Goal: Information Seeking & Learning: Learn about a topic

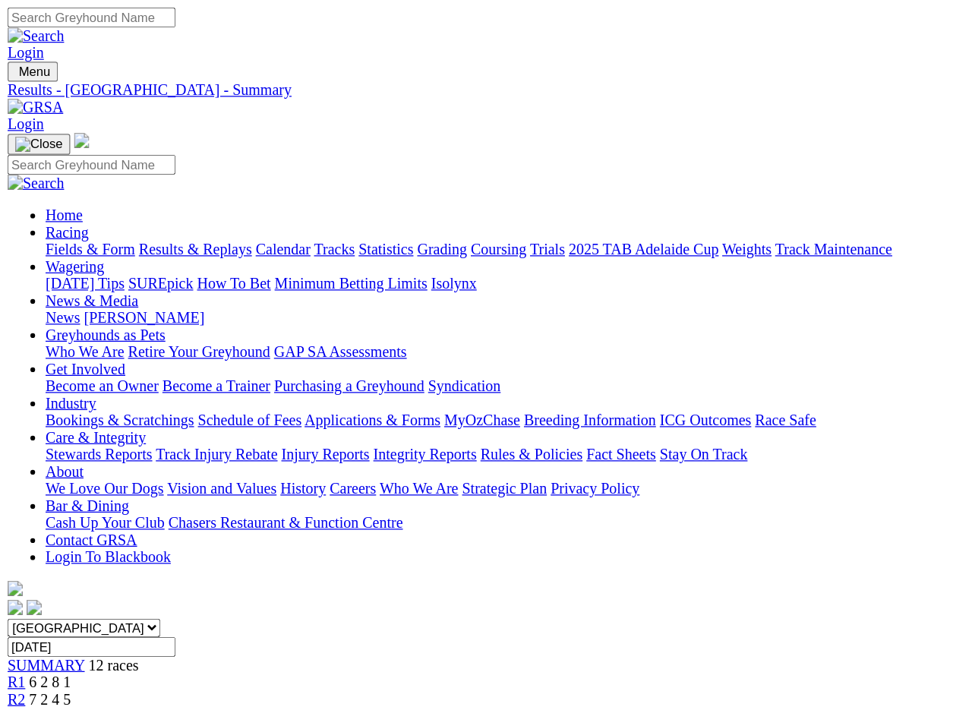
scroll to position [4, 0]
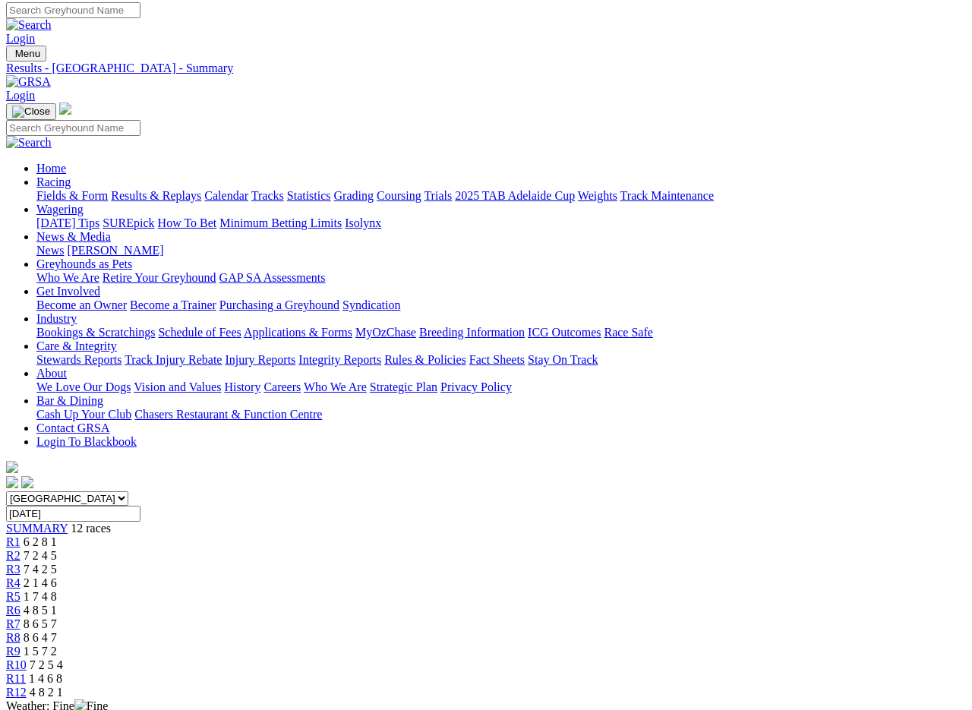
click at [188, 189] on link "Results & Replays" at bounding box center [156, 195] width 90 height 13
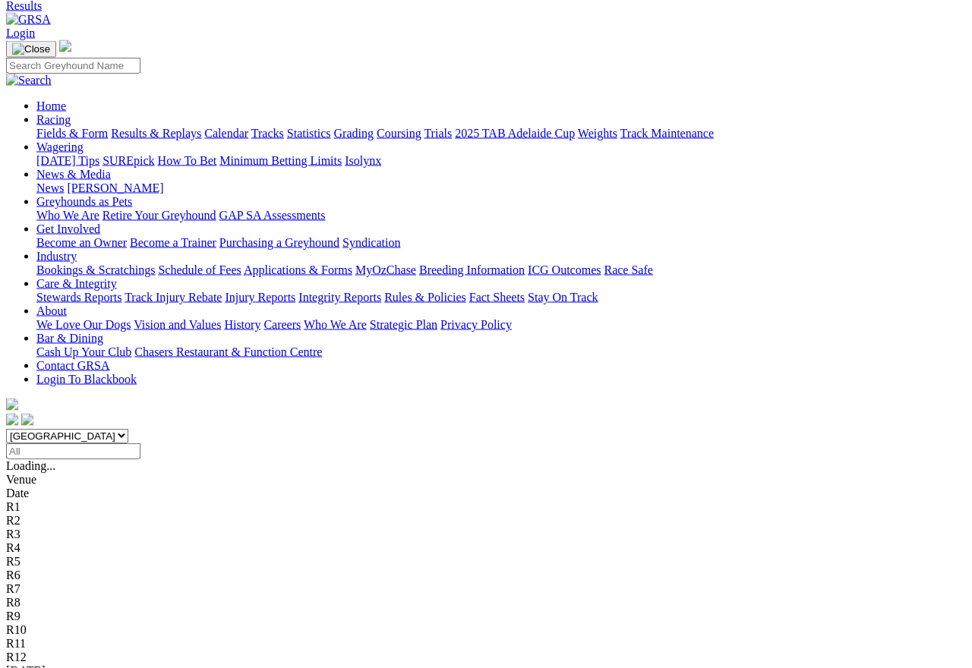
scroll to position [67, 0]
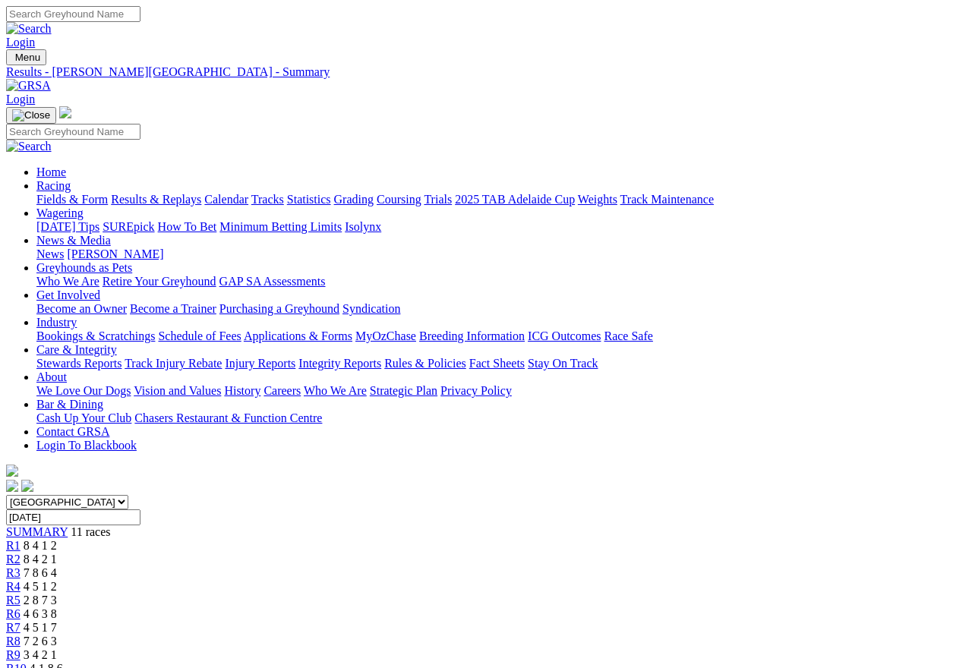
click at [71, 193] on link "Fields & Form" at bounding box center [71, 199] width 71 height 13
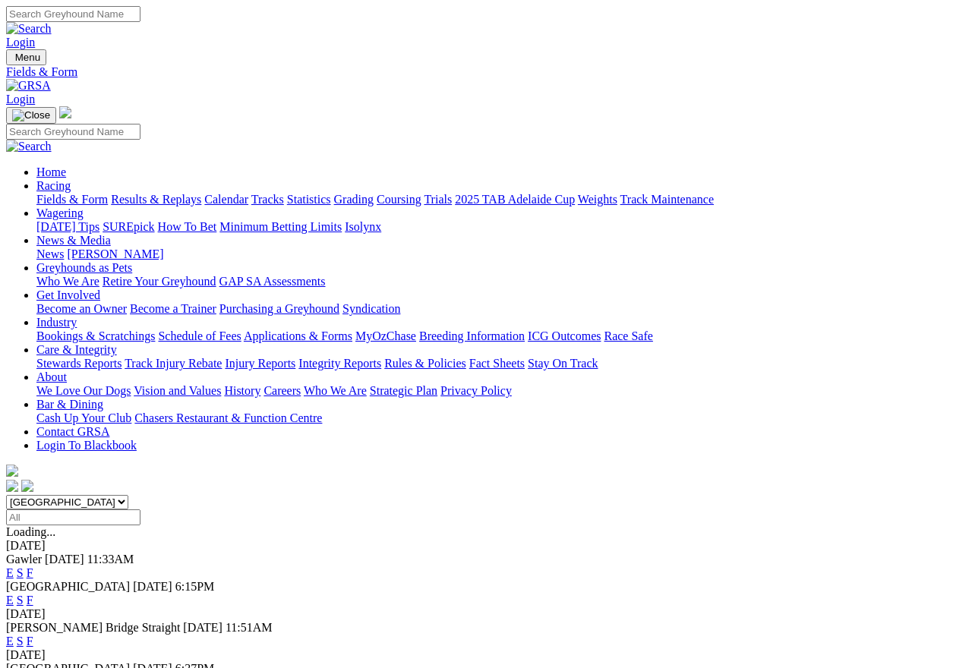
scroll to position [7, 0]
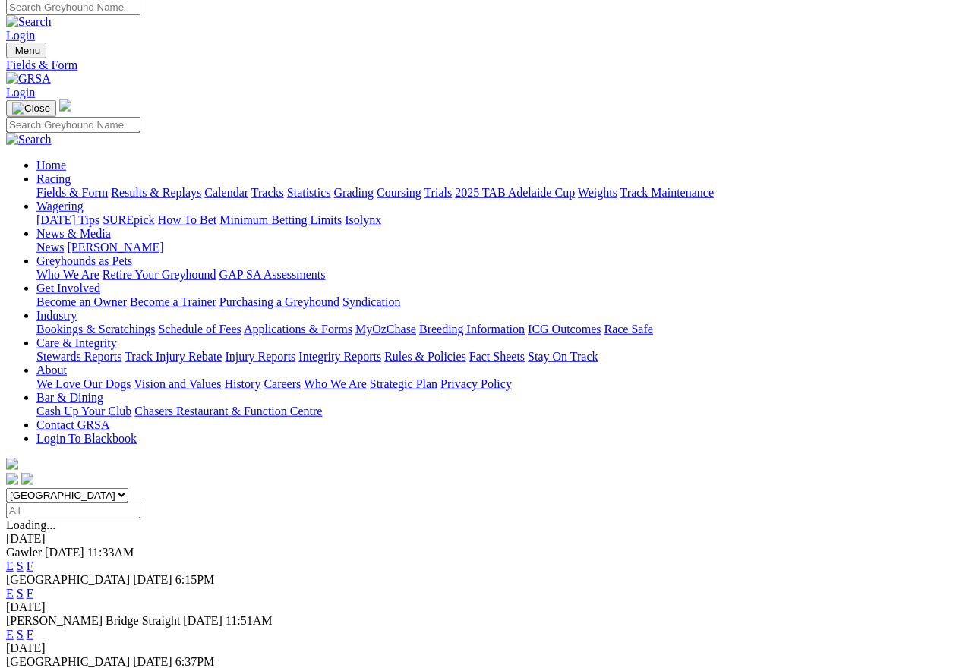
click at [33, 628] on link "F" at bounding box center [30, 634] width 7 height 13
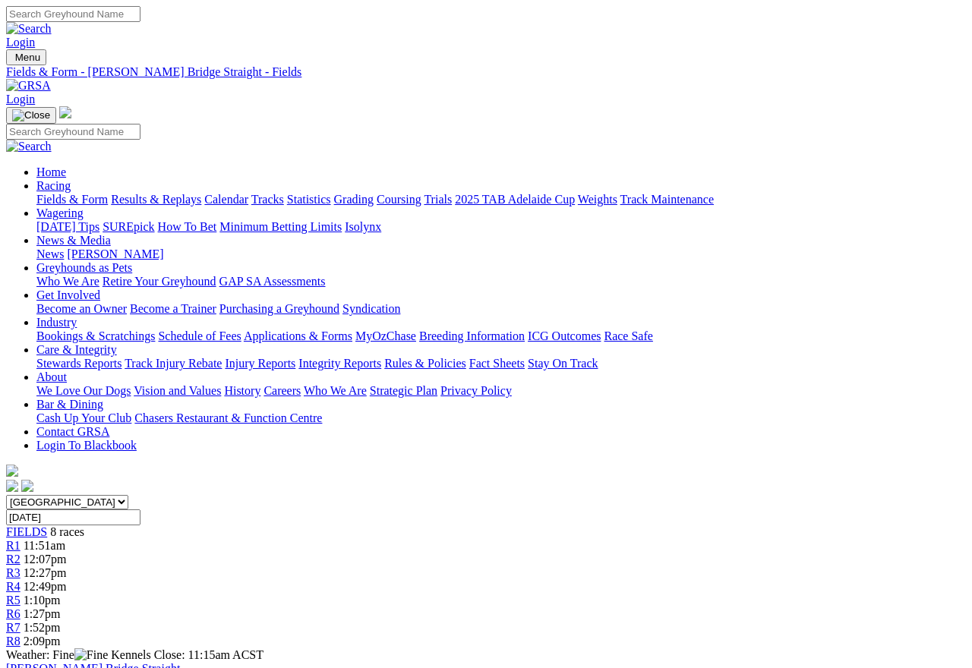
click at [185, 193] on link "Results & Replays" at bounding box center [156, 199] width 90 height 13
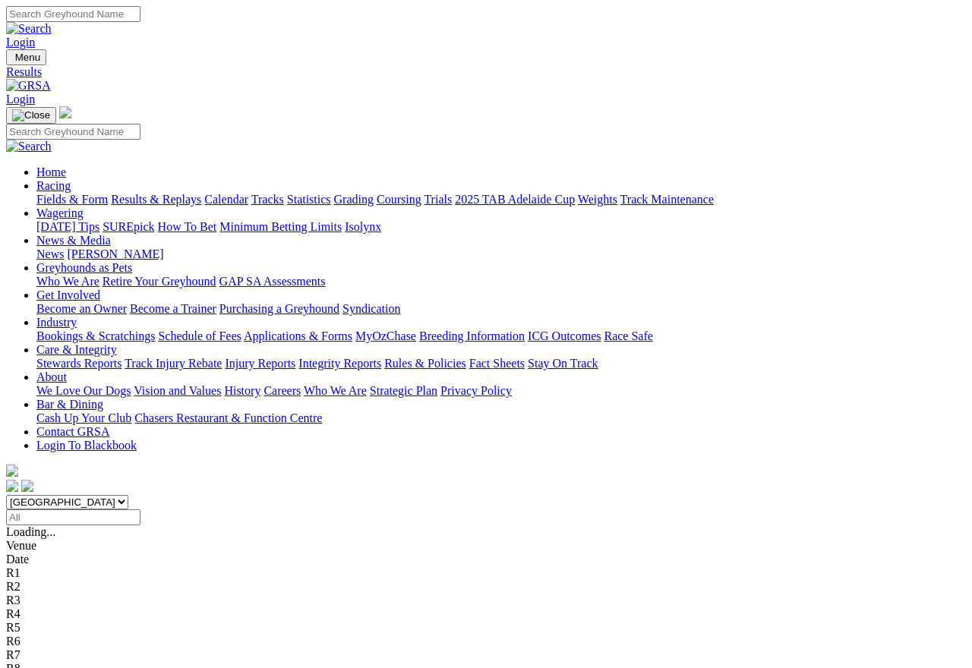
click at [51, 79] on img at bounding box center [28, 86] width 45 height 14
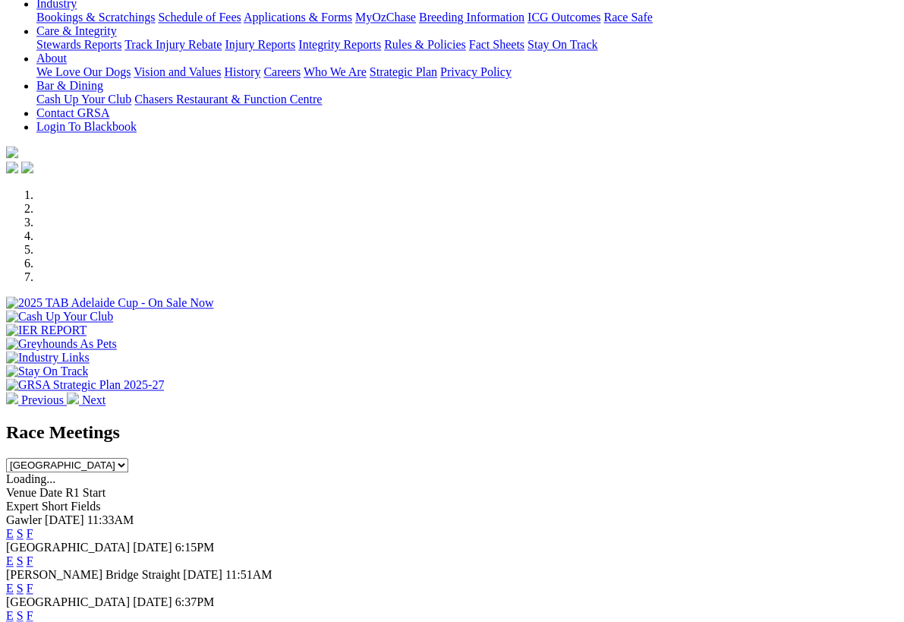
scroll to position [291, 0]
click at [33, 582] on link "F" at bounding box center [30, 588] width 7 height 13
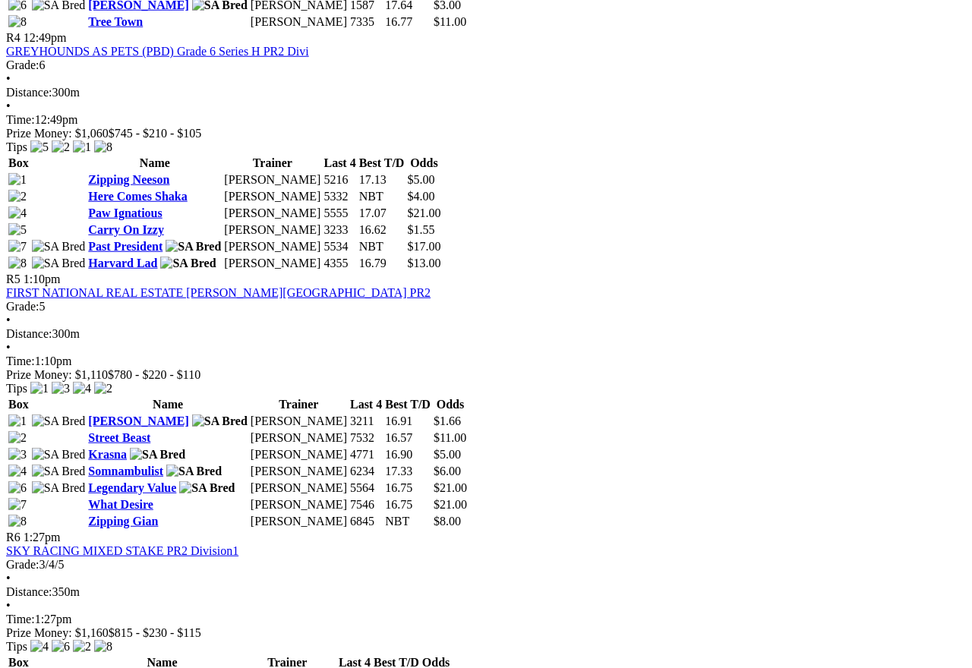
scroll to position [1412, 0]
